Goal: Task Accomplishment & Management: Manage account settings

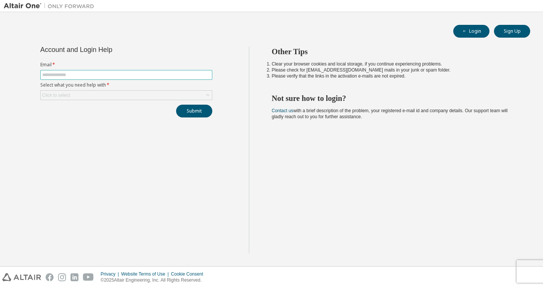
click at [55, 74] on input "text" at bounding box center [126, 75] width 168 height 6
type input "**********"
click at [52, 94] on div "Click to select" at bounding box center [56, 95] width 28 height 6
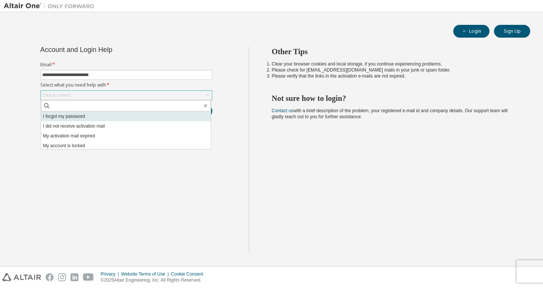
click at [64, 118] on li "I forgot my password" at bounding box center [126, 117] width 170 height 10
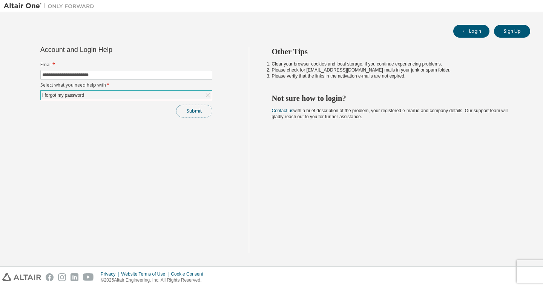
click at [190, 112] on button "Submit" at bounding box center [194, 111] width 36 height 13
click at [195, 108] on button "Submit" at bounding box center [194, 111] width 36 height 13
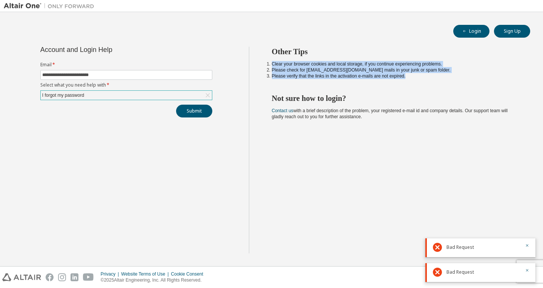
drag, startPoint x: 271, startPoint y: 63, endPoint x: 439, endPoint y: 79, distance: 167.8
click at [439, 79] on div "Other Tips Clear your browser cookies and local storage, if you continue experi…" at bounding box center [394, 150] width 291 height 207
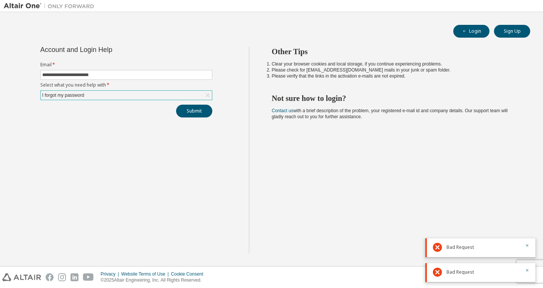
click at [326, 123] on div "Other Tips Clear your browser cookies and local storage, if you continue experi…" at bounding box center [394, 150] width 291 height 207
click at [199, 111] on button "Submit" at bounding box center [194, 111] width 36 height 13
click at [525, 221] on icon "button" at bounding box center [527, 221] width 5 height 5
click at [528, 244] on icon "button" at bounding box center [527, 246] width 5 height 5
click at [526, 268] on div "Bad Request" at bounding box center [480, 273] width 110 height 19
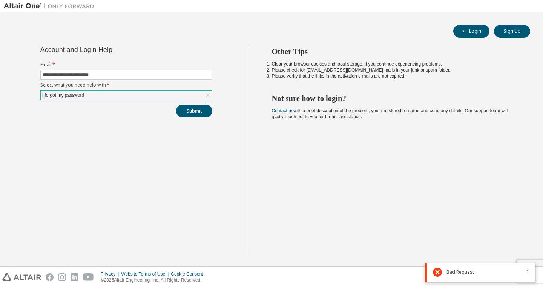
click at [528, 272] on icon "button" at bounding box center [527, 270] width 5 height 5
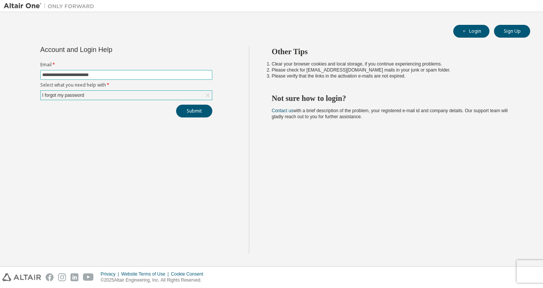
click at [125, 77] on input "**********" at bounding box center [126, 75] width 168 height 6
